Goal: Find specific page/section: Find specific page/section

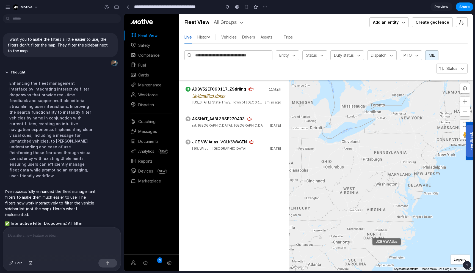
scroll to position [130, 0]
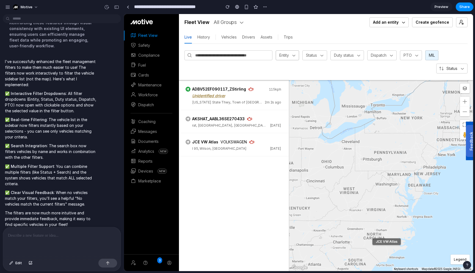
click at [288, 55] on div "Entity" at bounding box center [284, 54] width 10 height 5
click at [7, 168] on p "✅ Multiple Filter Support : You can combine multiple filters (like Status + Sea…" at bounding box center [51, 174] width 92 height 23
click at [226, 55] on input "text" at bounding box center [232, 55] width 74 height 6
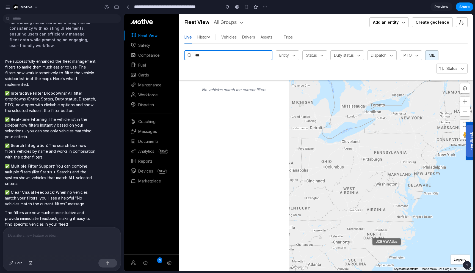
type input "****"
type input "*"
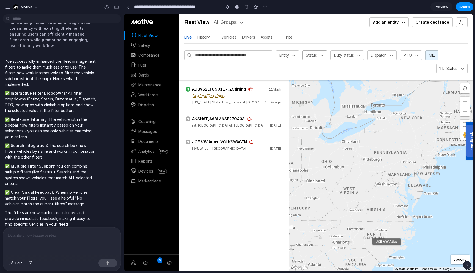
click at [320, 57] on icon at bounding box center [321, 54] width 5 height 5
click at [350, 52] on div "Duty status" at bounding box center [344, 54] width 20 height 5
click at [350, 54] on div "Duty status" at bounding box center [344, 54] width 20 height 5
click at [381, 53] on div "Dispatch" at bounding box center [379, 54] width 16 height 5
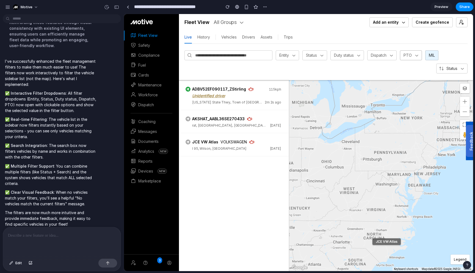
click at [414, 52] on div "PTO" at bounding box center [411, 55] width 22 height 10
click at [432, 54] on button "MIL" at bounding box center [431, 55] width 13 height 10
click at [432, 58] on button "MIL" at bounding box center [431, 55] width 13 height 10
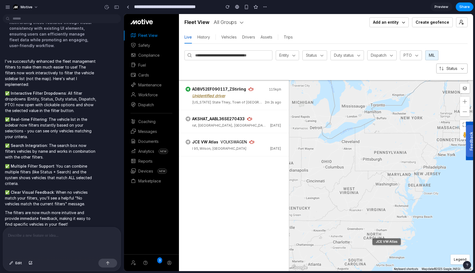
click at [447, 63] on div "Status" at bounding box center [451, 68] width 31 height 10
click at [447, 74] on div "- Search Entities Entity Status Duty status Dispatch PTO MIL Status" at bounding box center [326, 62] width 294 height 36
